Goal: Task Accomplishment & Management: Use online tool/utility

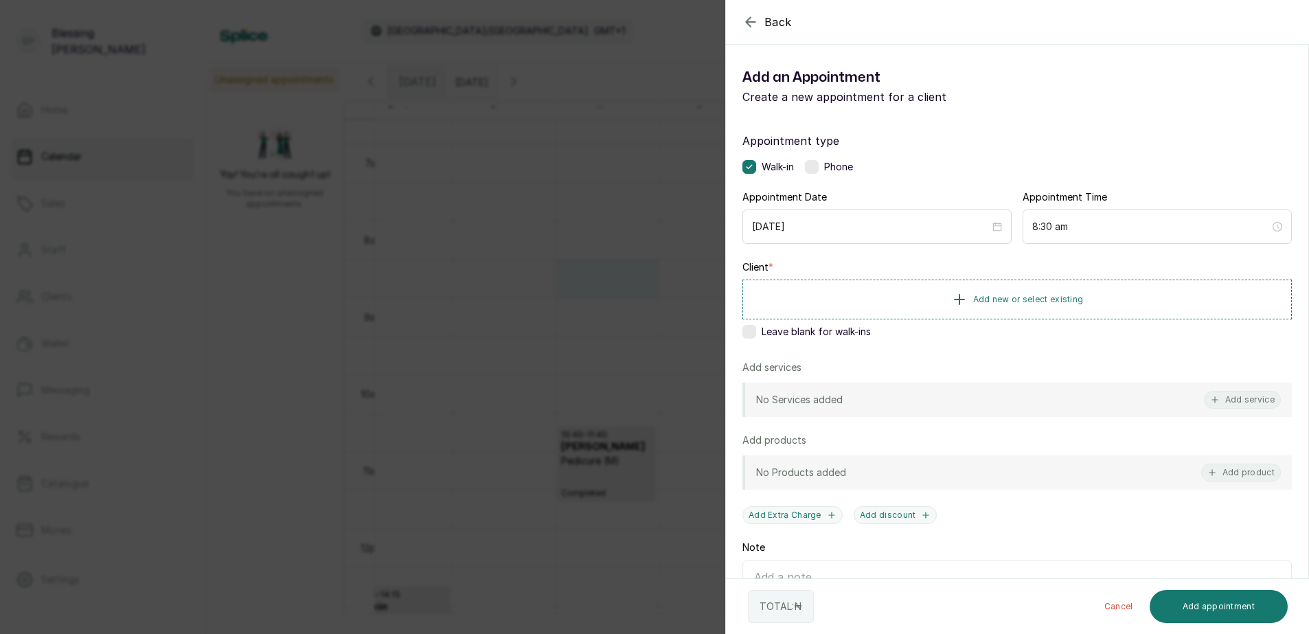
click at [485, 185] on div "Back Add Appointment Add an Appointment Create a new appointment for a client A…" at bounding box center [654, 317] width 1309 height 634
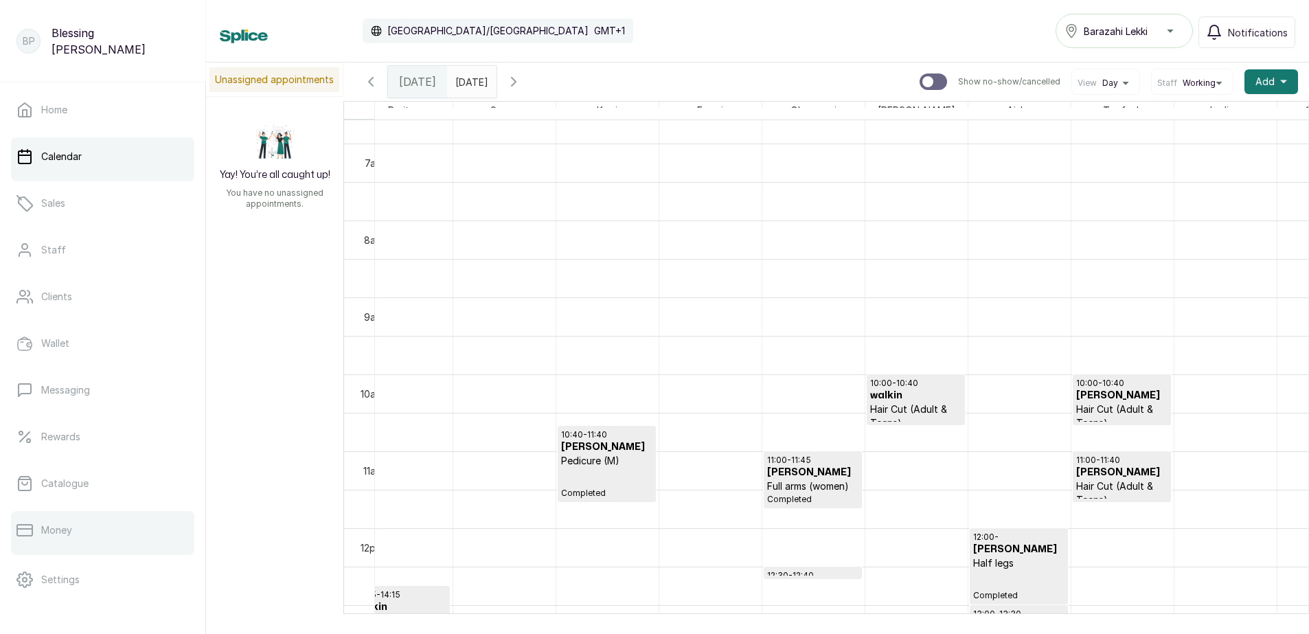
click at [71, 532] on p "Money" at bounding box center [56, 530] width 31 height 14
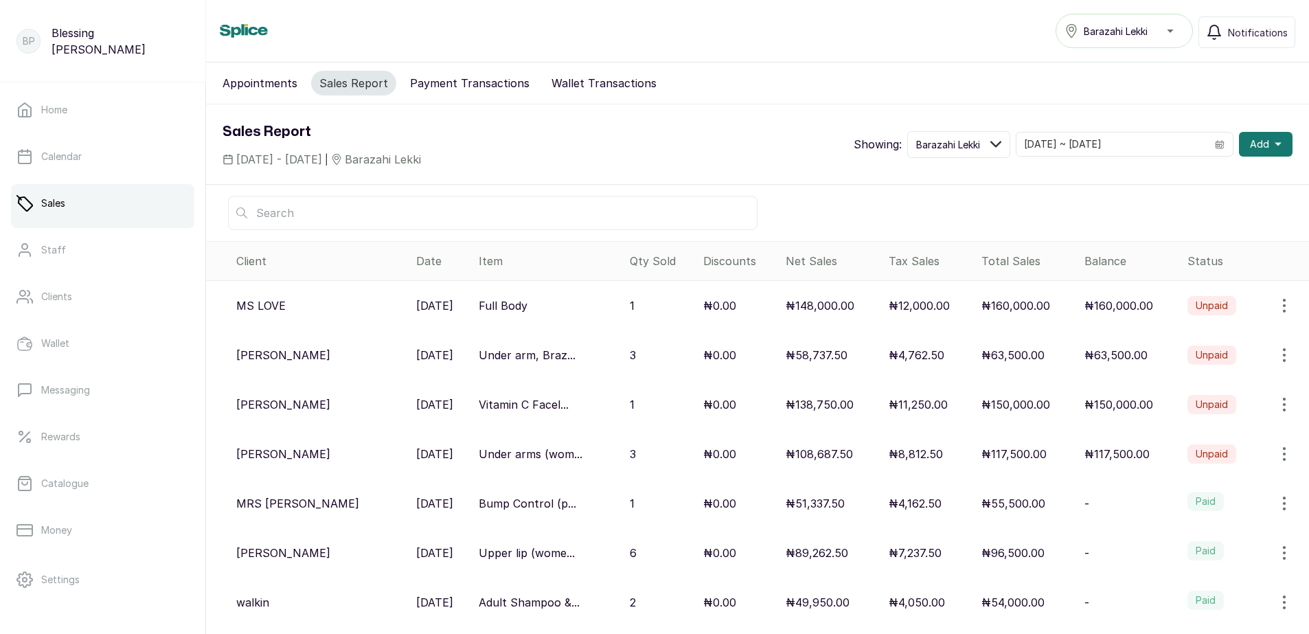
click at [1276, 501] on icon "button" at bounding box center [1284, 503] width 16 height 16
click at [1183, 543] on span "View" at bounding box center [1195, 542] width 25 height 16
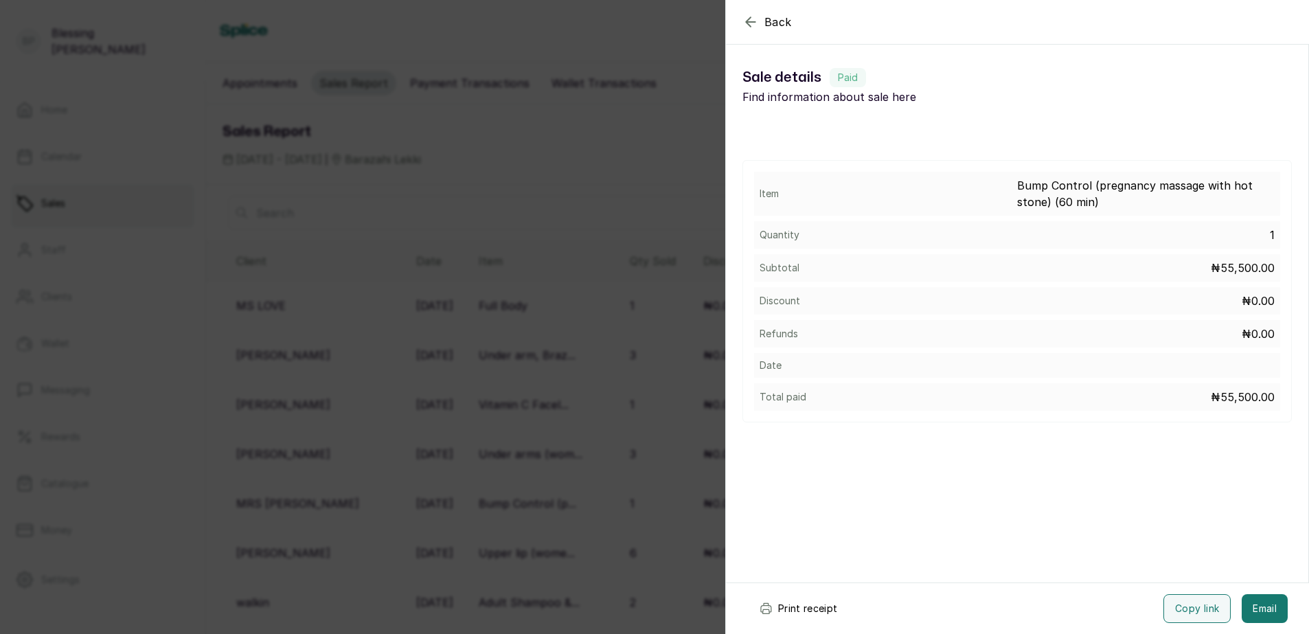
click at [804, 604] on button "Print receipt" at bounding box center [798, 608] width 101 height 29
click at [797, 610] on button "Print receipt" at bounding box center [798, 608] width 101 height 29
click at [749, 19] on icon "button" at bounding box center [750, 21] width 9 height 9
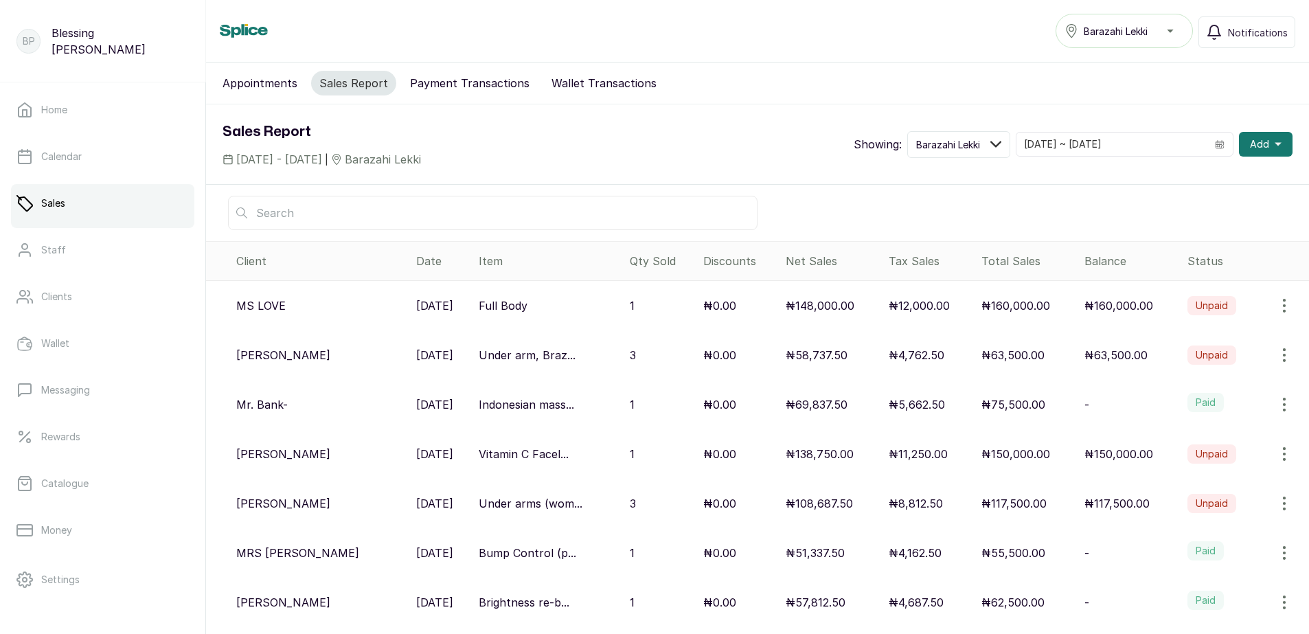
click at [1276, 398] on icon "button" at bounding box center [1284, 404] width 16 height 16
click at [1185, 440] on span "View" at bounding box center [1195, 443] width 25 height 16
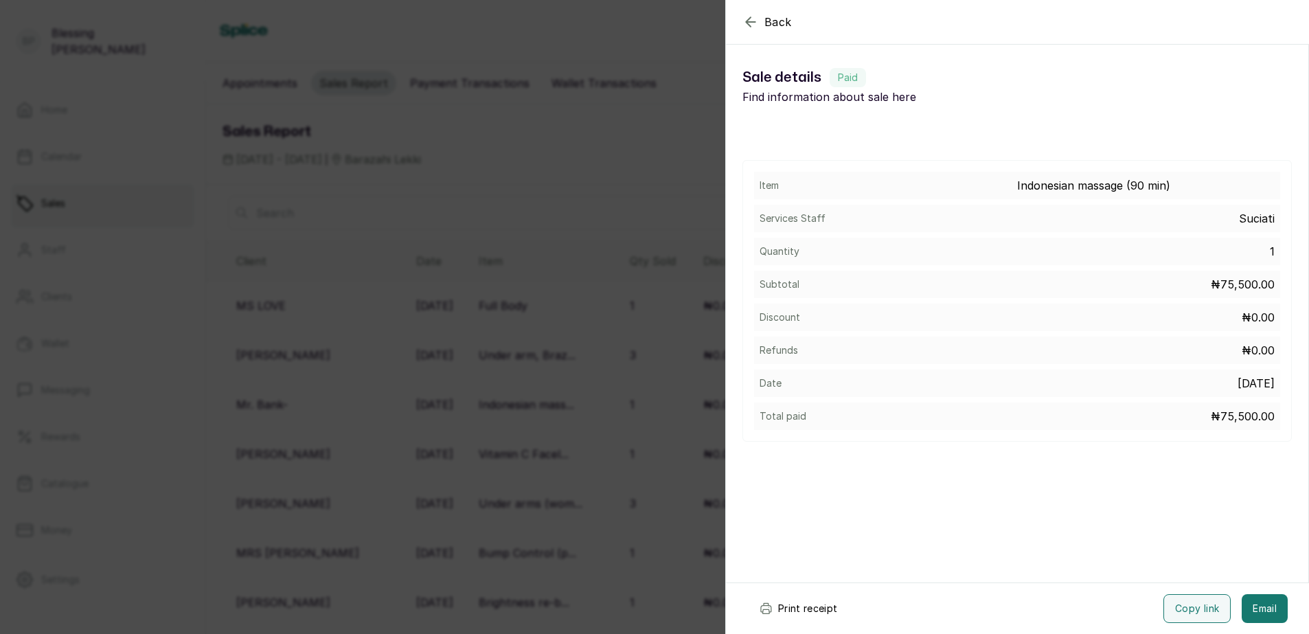
click at [825, 610] on button "Print receipt" at bounding box center [798, 608] width 101 height 29
click at [682, 173] on div "Back Sale details Sale details Paid Find information about sale here Item Indon…" at bounding box center [654, 317] width 1309 height 634
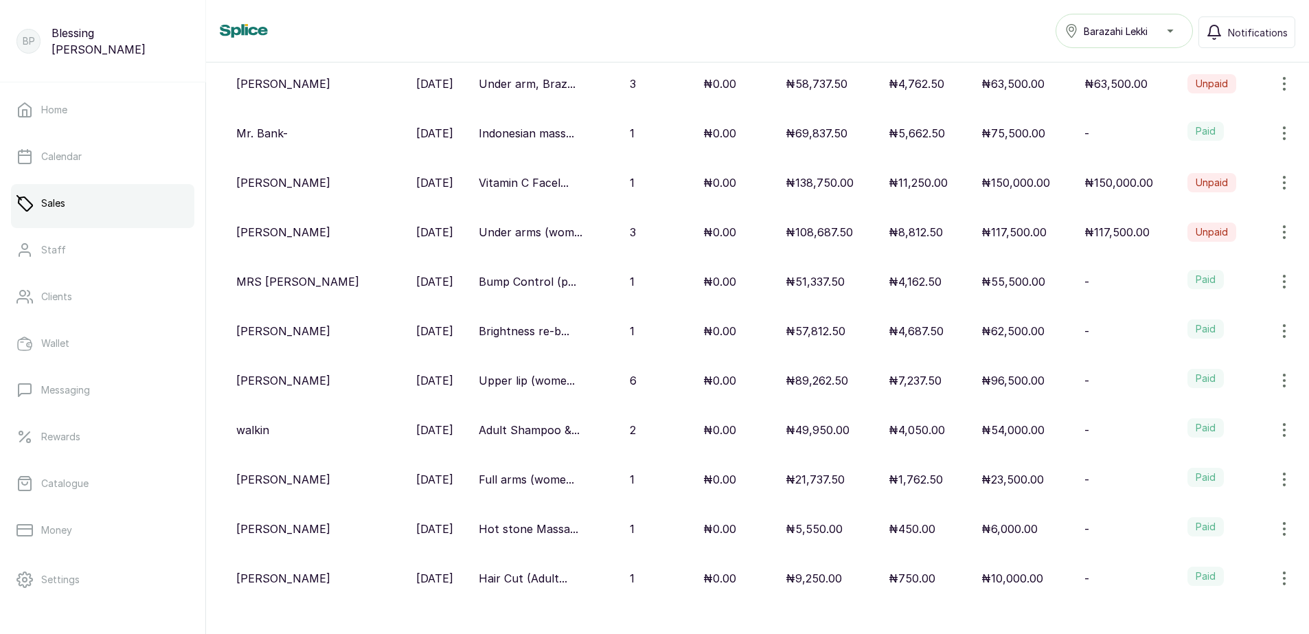
scroll to position [275, 0]
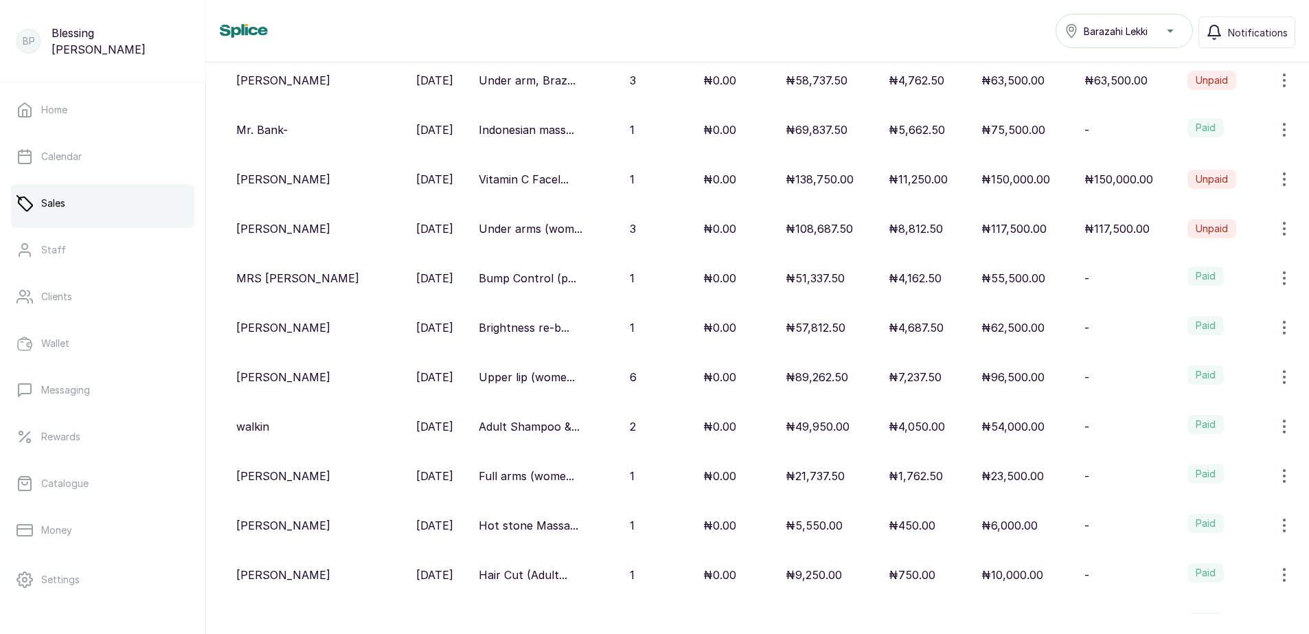
click at [1201, 325] on label "Paid" at bounding box center [1206, 325] width 36 height 19
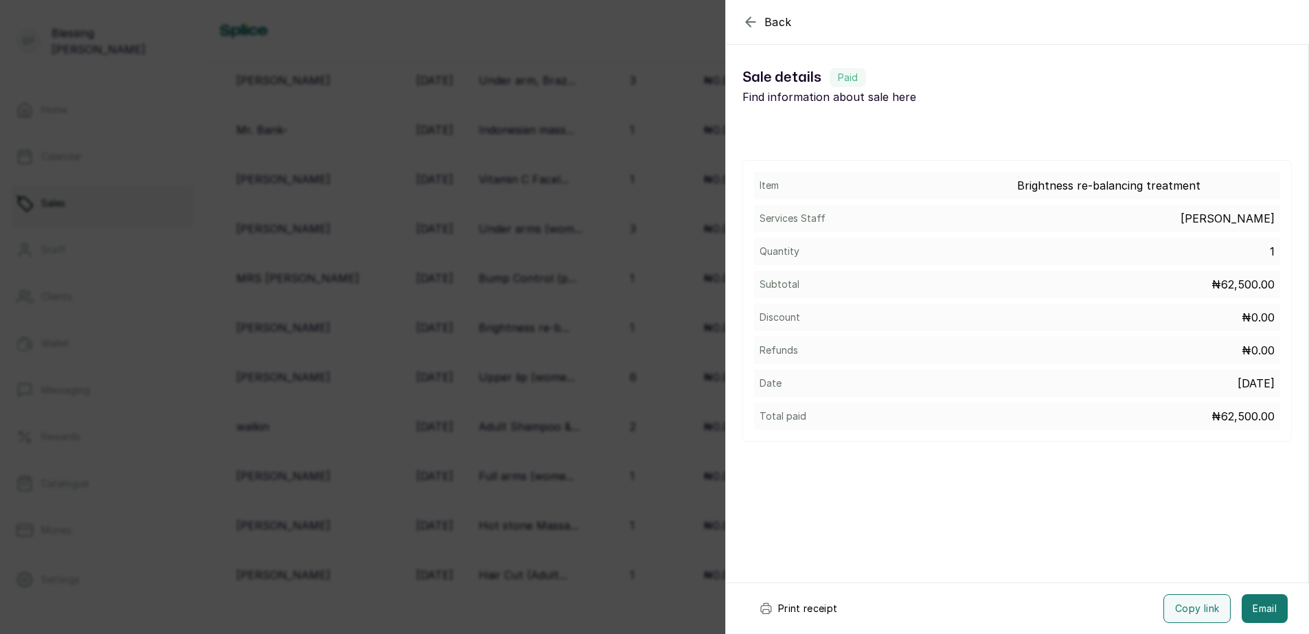
click at [784, 615] on button "Print receipt" at bounding box center [798, 608] width 101 height 29
click at [753, 23] on icon "button" at bounding box center [750, 22] width 16 height 16
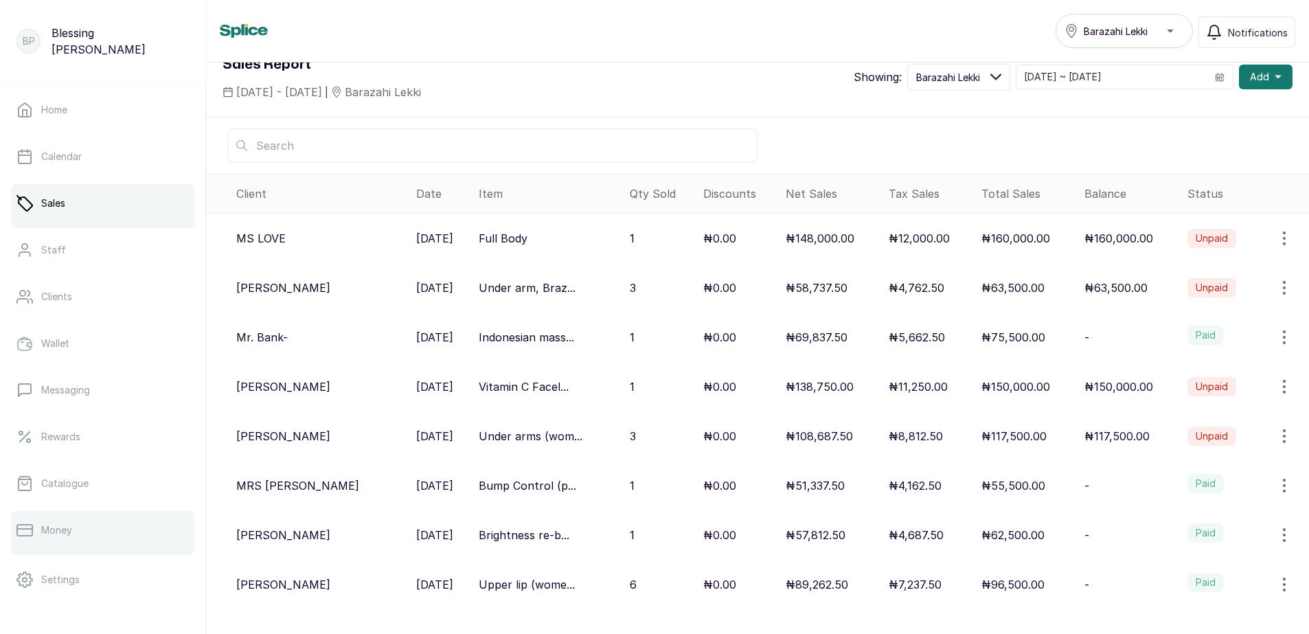
scroll to position [343, 0]
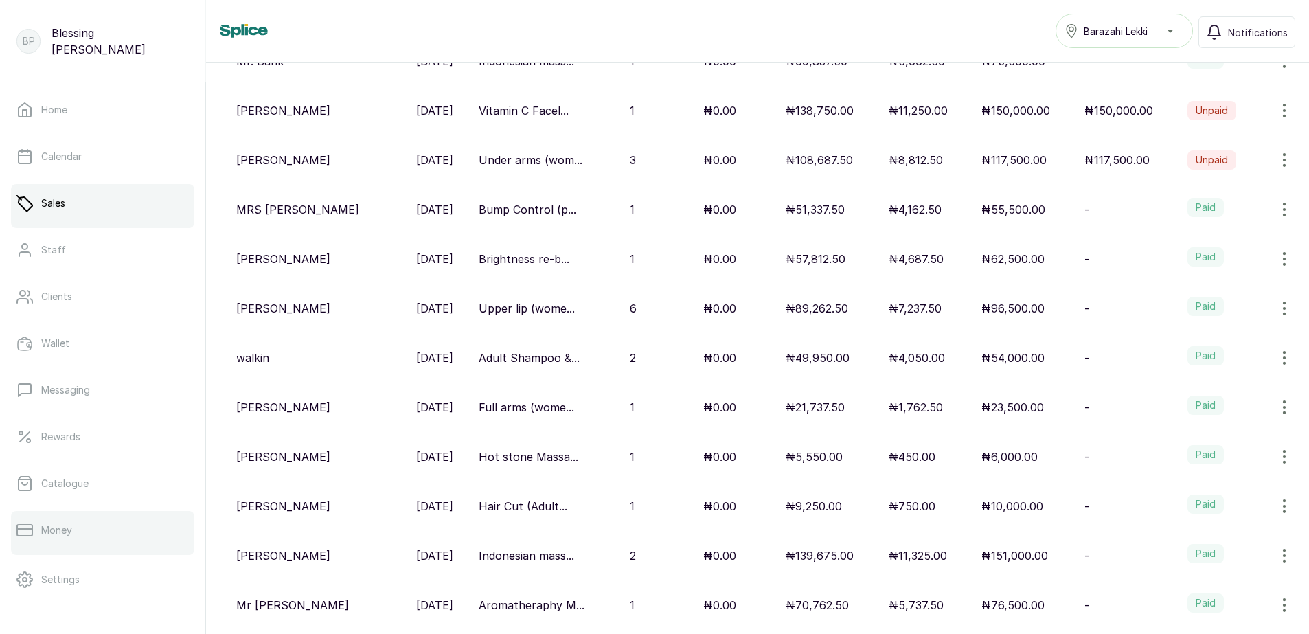
click at [57, 532] on p "Money" at bounding box center [56, 530] width 31 height 14
